Goal: Obtain resource: Download file/media

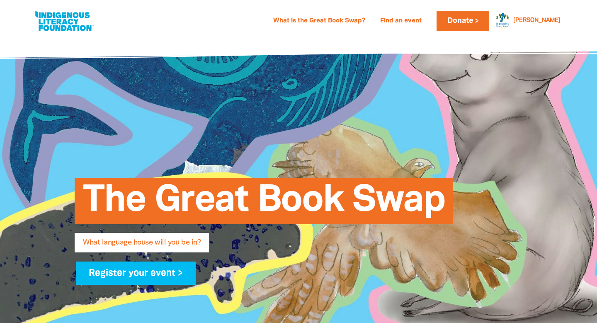
select select "primary-school"
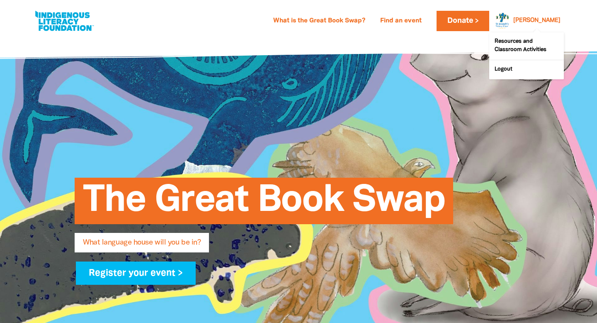
click at [552, 18] on link "[PERSON_NAME]" at bounding box center [536, 21] width 47 height 6
click at [546, 18] on link "[PERSON_NAME]" at bounding box center [536, 21] width 47 height 6
click at [510, 19] on div at bounding box center [500, 21] width 20 height 20
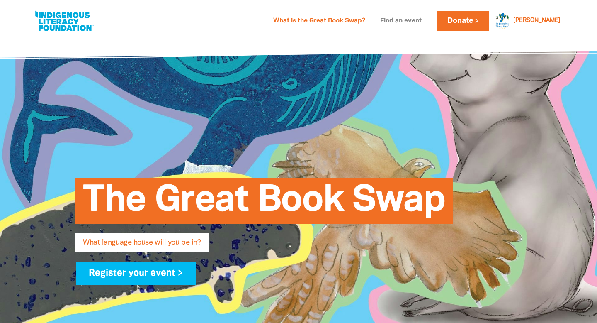
click at [423, 22] on link "Find an event" at bounding box center [400, 21] width 51 height 13
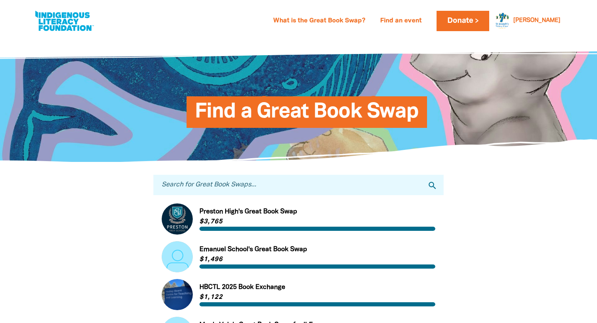
click at [230, 182] on input "Search for Great Book Swaps..." at bounding box center [298, 185] width 290 height 20
type input "[GEOGRAPHIC_DATA][PERSON_NAME], [GEOGRAPHIC_DATA]"
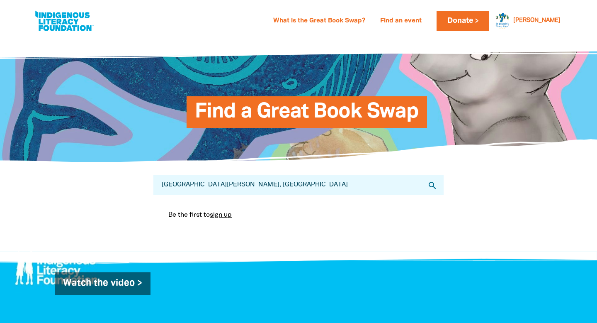
click at [334, 189] on input "[GEOGRAPHIC_DATA][PERSON_NAME], [GEOGRAPHIC_DATA]" at bounding box center [298, 185] width 290 height 20
click at [370, 16] on link "What is the Great Book Swap?" at bounding box center [319, 21] width 102 height 13
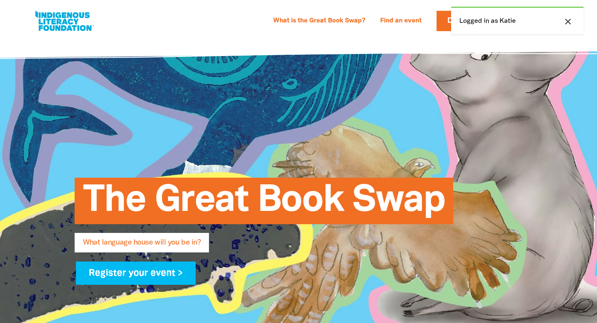
select select "primary-school"
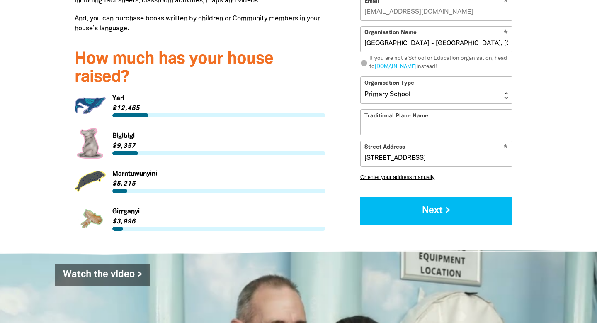
scroll to position [1110, 0]
click at [130, 165] on link "Link to Marntuwunyini" at bounding box center [200, 180] width 251 height 31
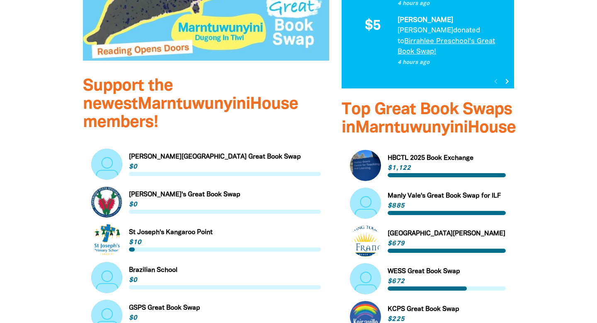
scroll to position [423, 0]
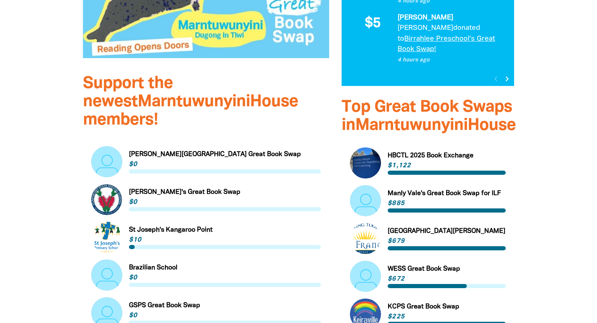
click at [107, 221] on link "Link to St Joseph's Kangaroo Point" at bounding box center [206, 236] width 230 height 31
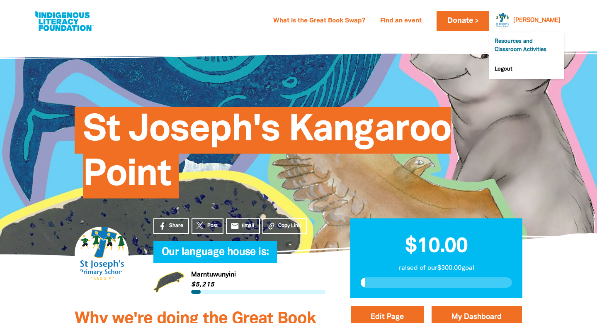
click at [520, 45] on link "Resources and Classroom Activities" at bounding box center [526, 45] width 75 height 27
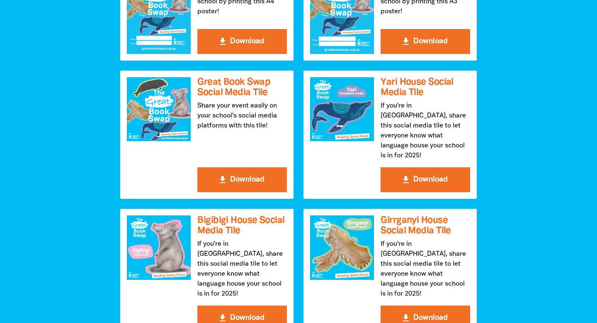
scroll to position [954, 0]
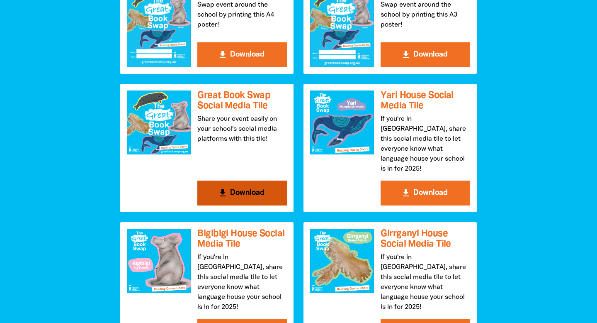
click at [244, 181] on button "get_app Download" at bounding box center [242, 192] width 90 height 25
